Goal: Find specific page/section: Find specific page/section

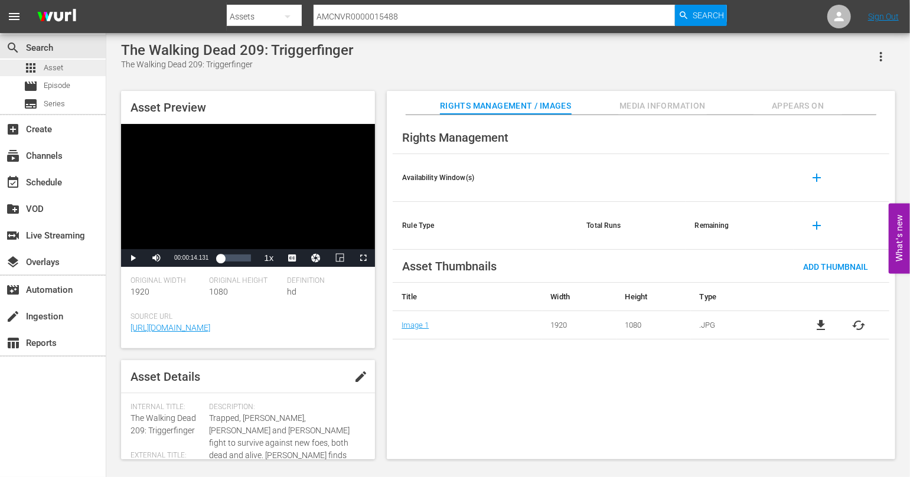
click at [55, 73] on span "Asset" at bounding box center [53, 68] width 19 height 12
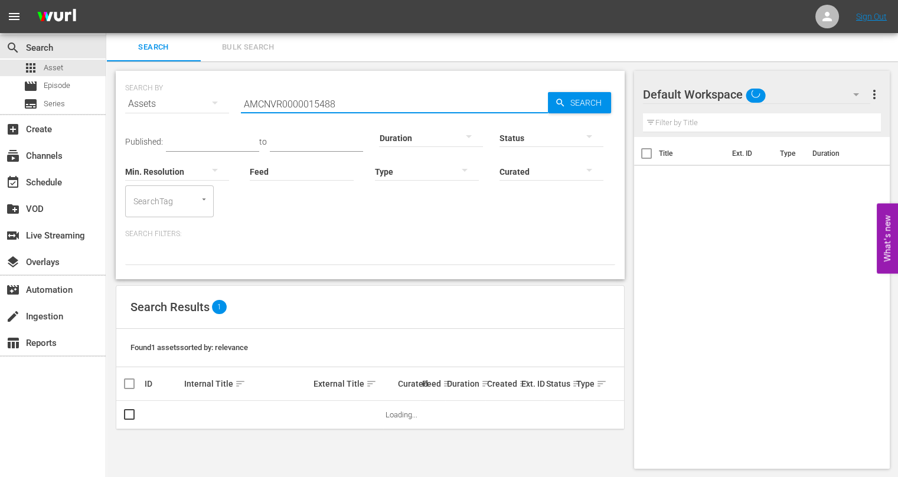
click at [345, 95] on input "AMCNVR0000015488" at bounding box center [394, 104] width 307 height 28
paste input "20861"
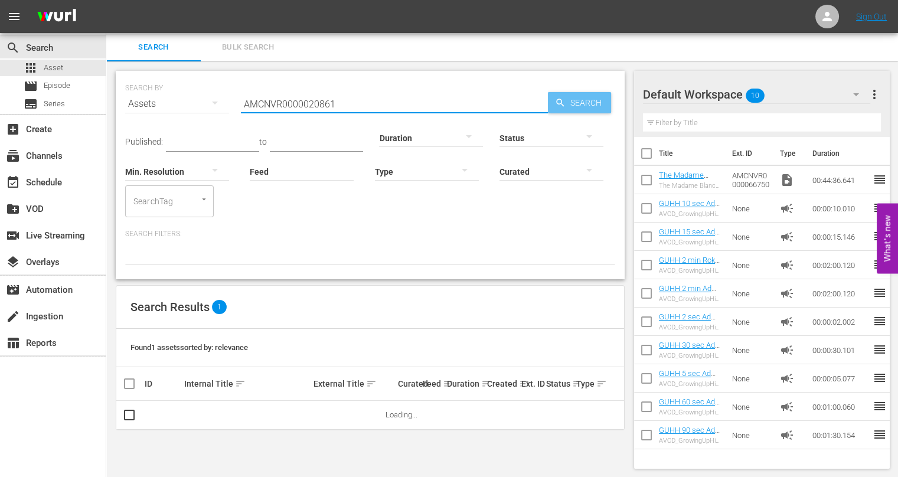
click at [576, 100] on span "Search" at bounding box center [588, 102] width 45 height 21
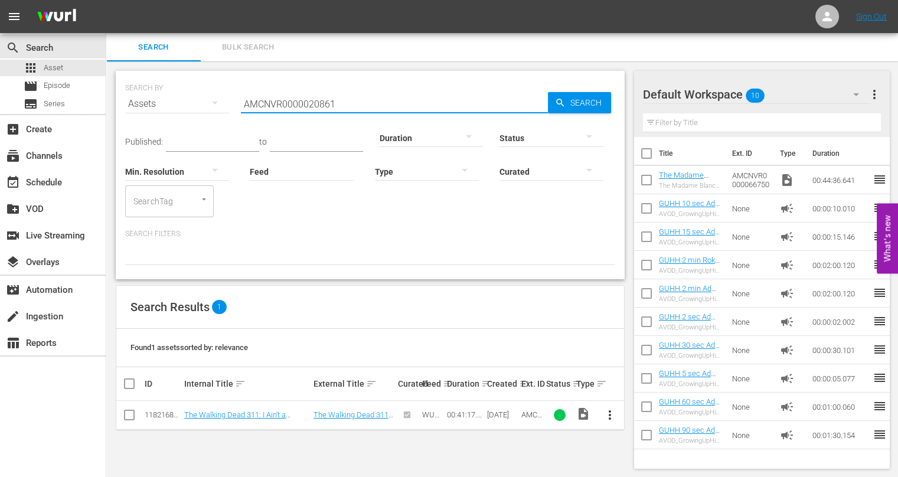
click at [331, 102] on input "AMCNVR0000020861" at bounding box center [394, 104] width 307 height 28
paste input "52269"
type input "AMCNVR0000052269"
click at [24, 392] on div "search Search apps Asset movie Episode subtitles Series add_box Create subscrip…" at bounding box center [53, 271] width 106 height 477
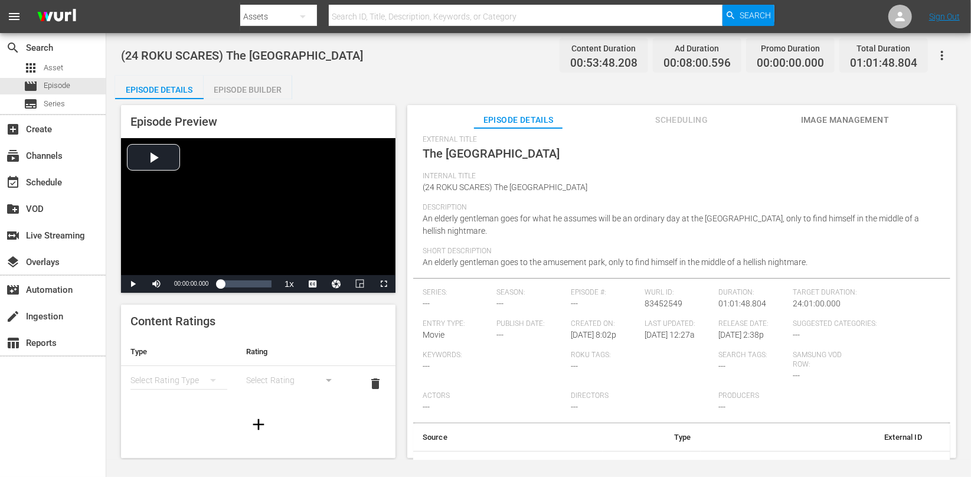
scroll to position [60, 0]
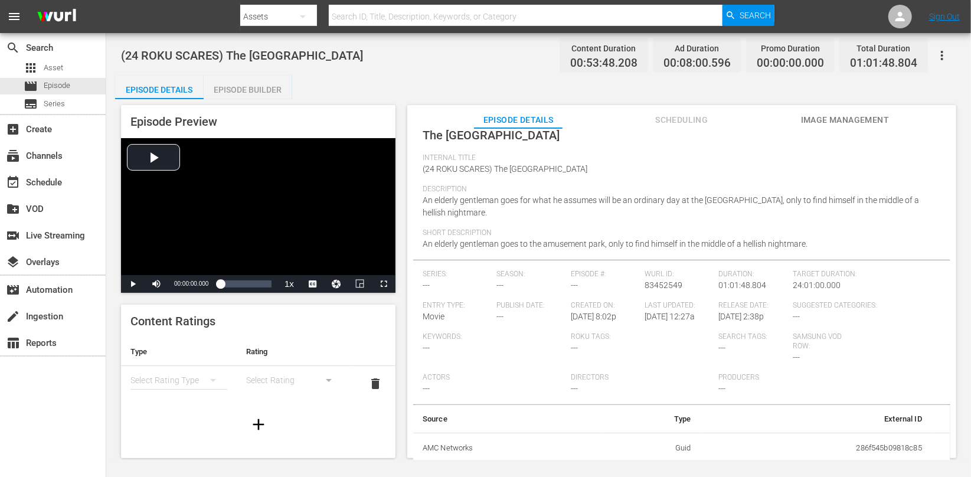
click at [867, 451] on td "286f545b09818c85" at bounding box center [816, 448] width 231 height 31
copy td "286f545b09818c85"
